Goal: Complete application form

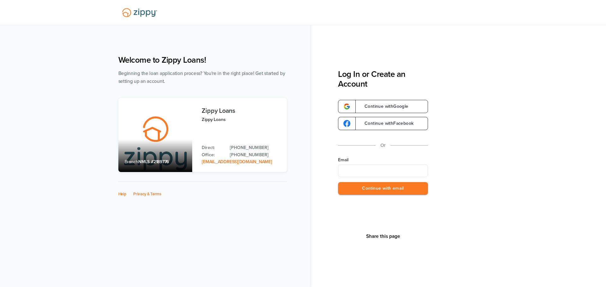
click at [354, 176] on input "Email" at bounding box center [383, 171] width 90 height 13
type input "**********"
click at [371, 187] on button "Continue with email" at bounding box center [383, 188] width 90 height 13
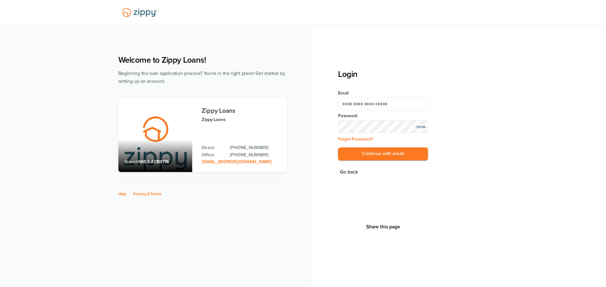
click at [338, 148] on button "Continue with email" at bounding box center [383, 154] width 90 height 13
